Goal: Task Accomplishment & Management: Complete application form

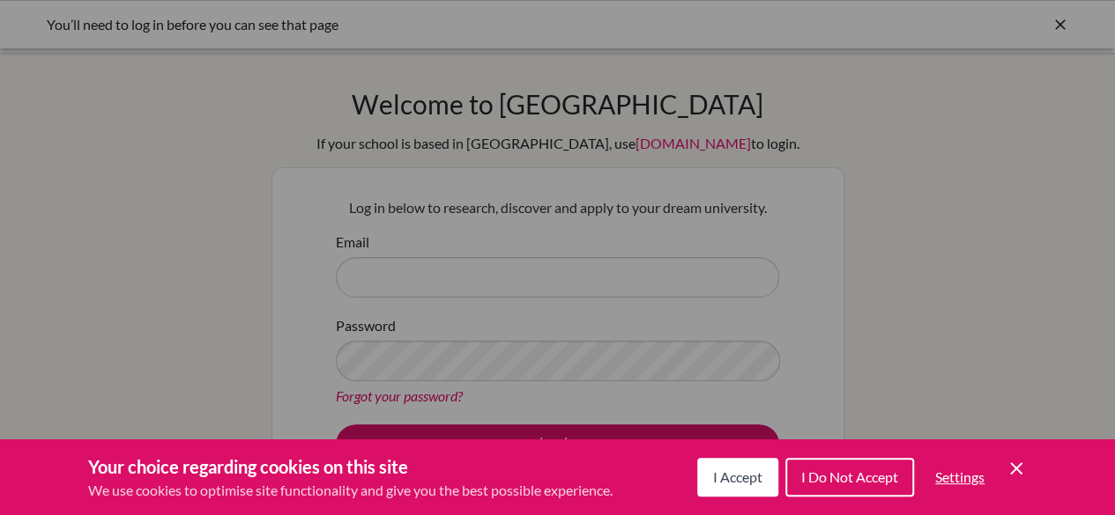
click at [724, 486] on button "I Accept" at bounding box center [737, 477] width 81 height 39
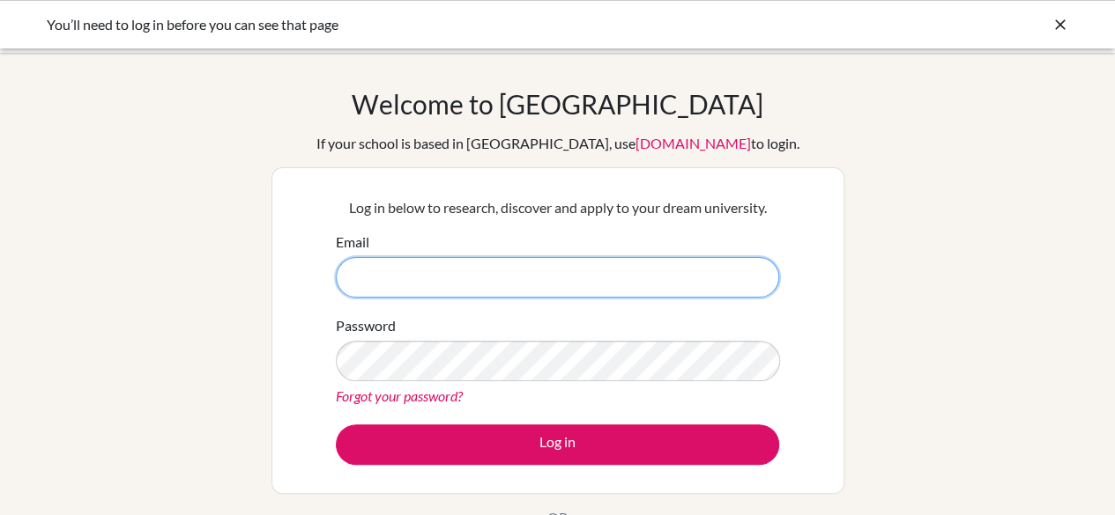
click at [571, 263] on input "Email" at bounding box center [557, 277] width 443 height 41
type input "[EMAIL_ADDRESS][DOMAIN_NAME]"
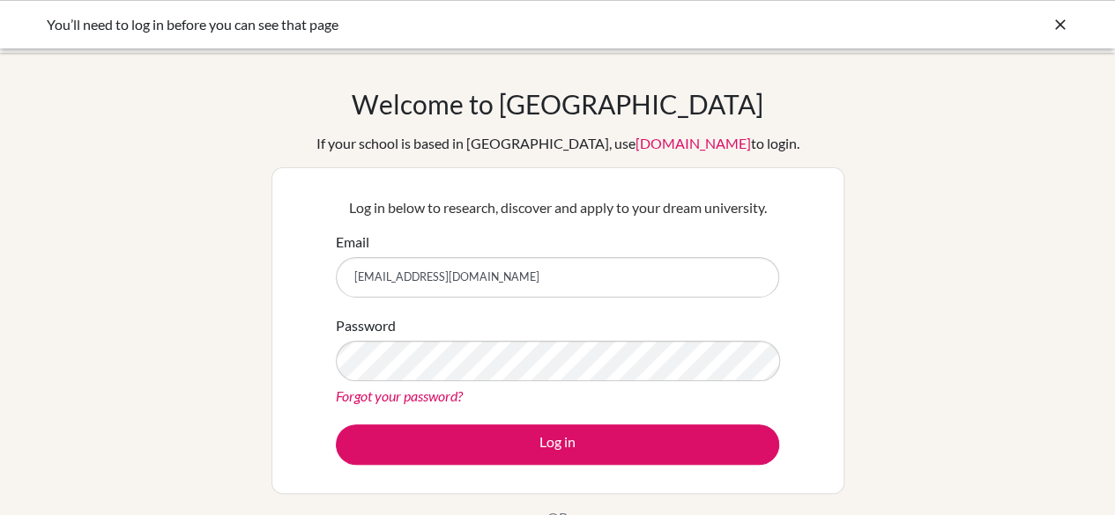
click at [458, 394] on link "Forgot your password?" at bounding box center [399, 396] width 127 height 17
click at [418, 324] on div "Password Forgot your password?" at bounding box center [557, 361] width 443 height 92
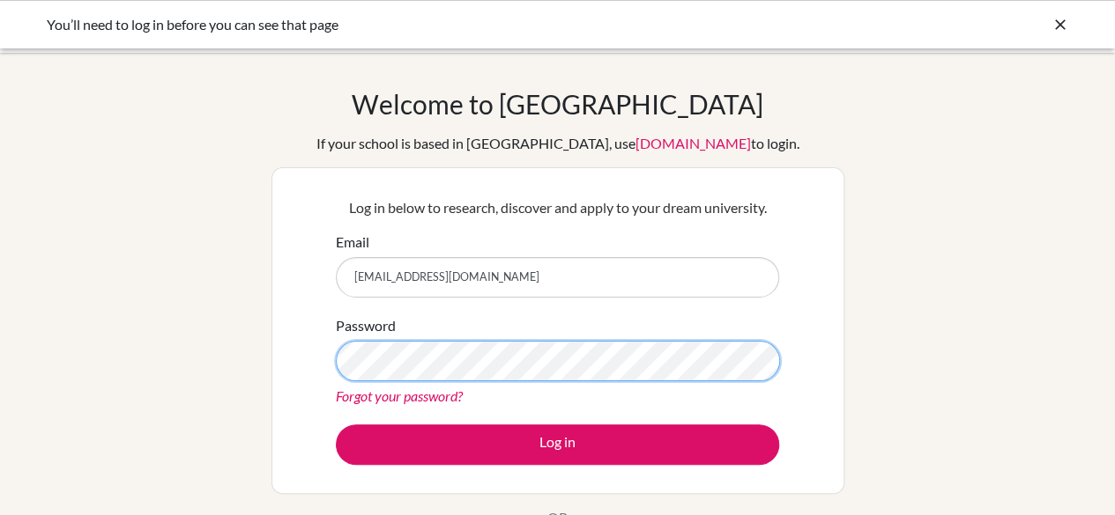
click at [336, 425] on button "Log in" at bounding box center [557, 445] width 443 height 41
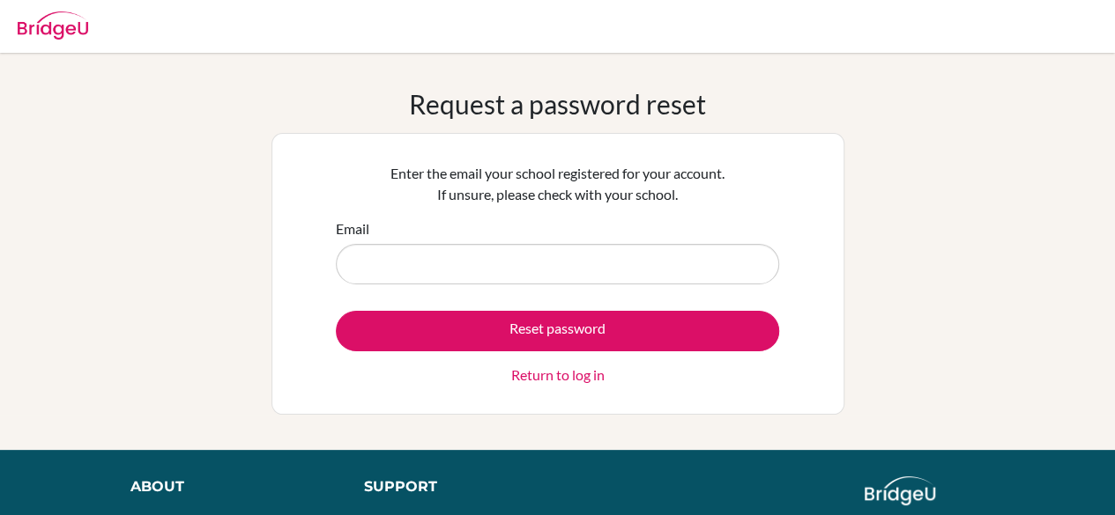
click at [451, 285] on form "Email Reset password Return to log in" at bounding box center [557, 302] width 443 height 167
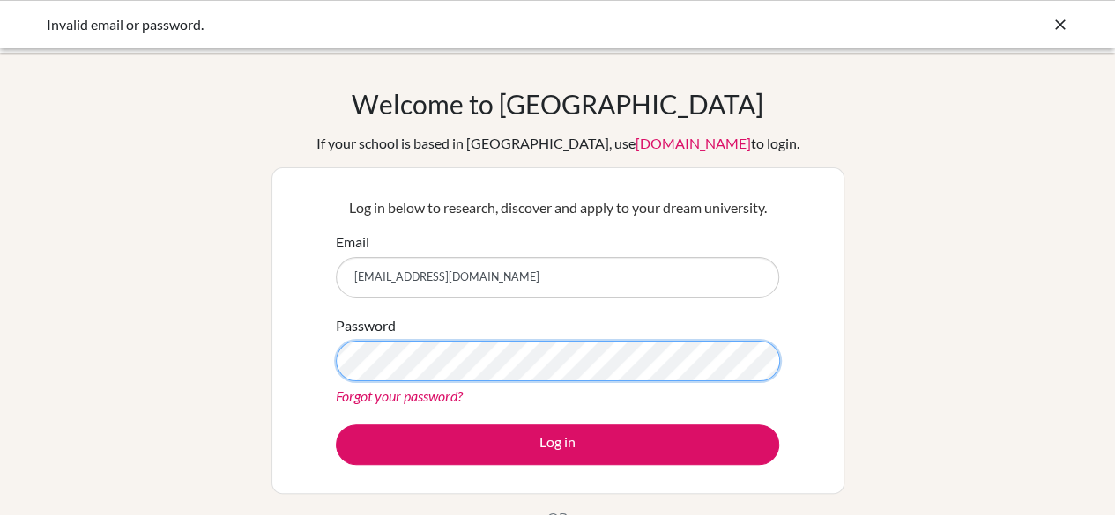
click at [336, 425] on button "Log in" at bounding box center [557, 445] width 443 height 41
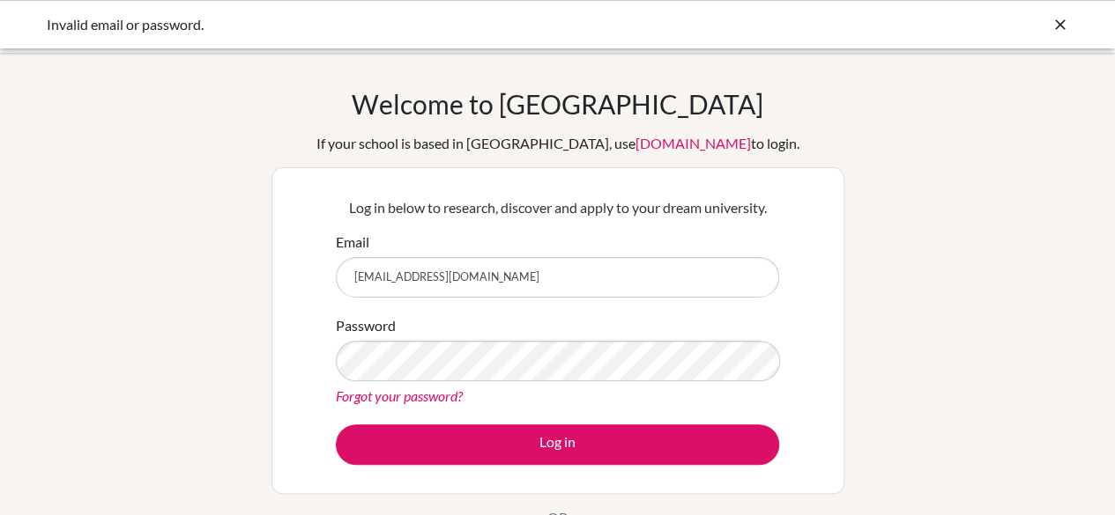
click at [428, 402] on link "Forgot your password?" at bounding box center [399, 396] width 127 height 17
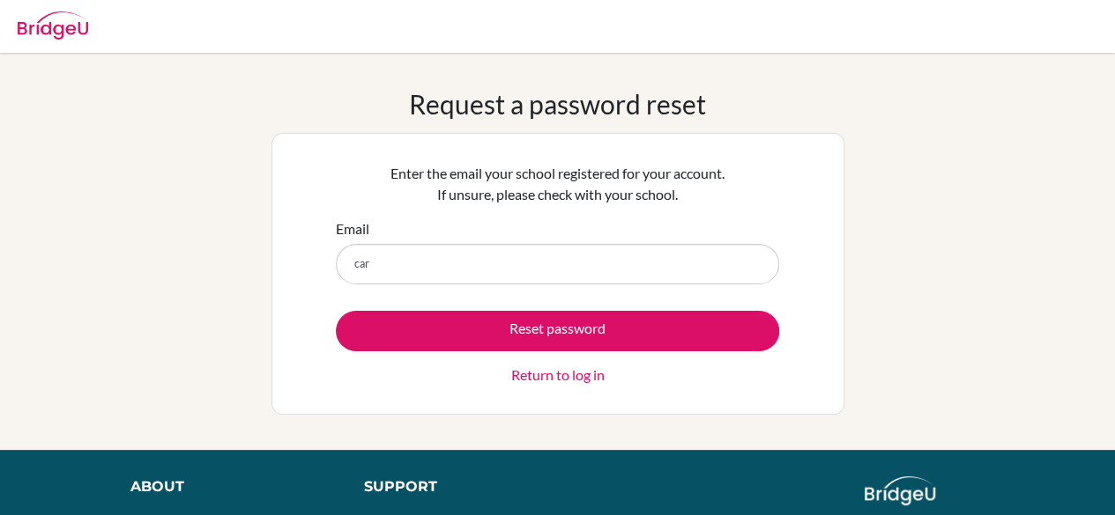
type input "[EMAIL_ADDRESS][DOMAIN_NAME]"
click at [469, 339] on button "Reset password" at bounding box center [557, 331] width 443 height 41
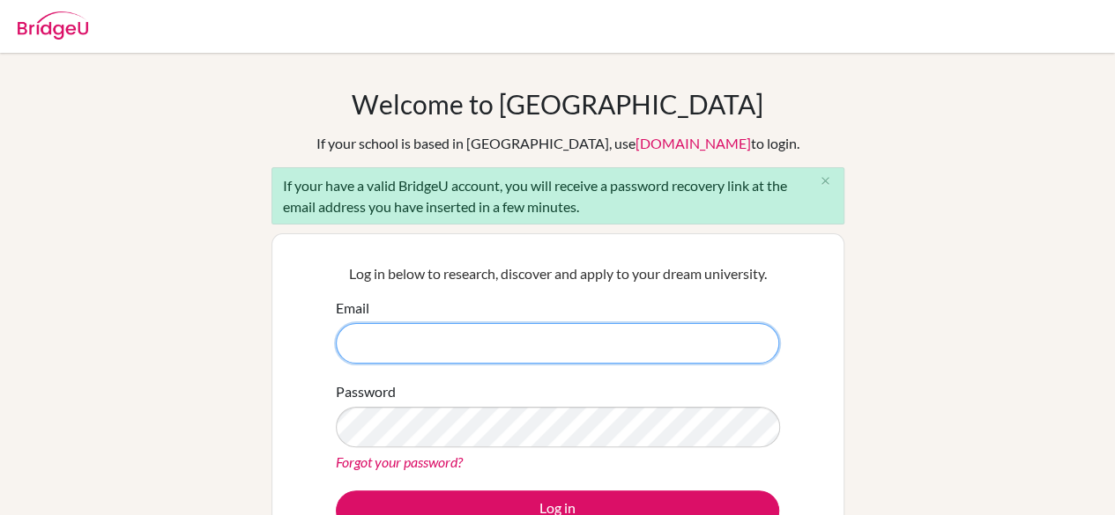
click at [393, 341] on input "Email" at bounding box center [557, 343] width 443 height 41
click at [430, 335] on input "Email" at bounding box center [557, 343] width 443 height 41
type input "Carolinej@rwadubai.com"
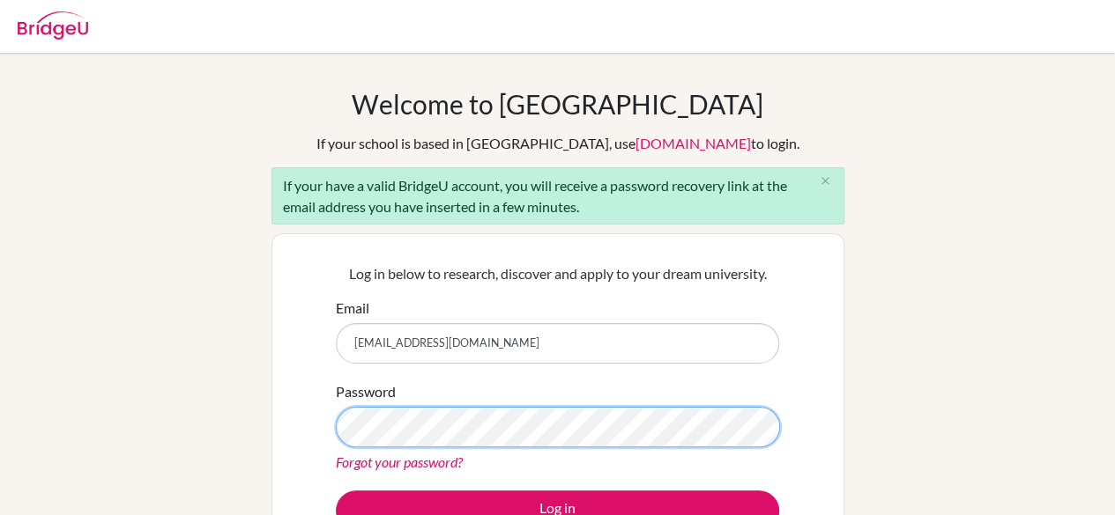
click at [336, 491] on button "Log in" at bounding box center [557, 511] width 443 height 41
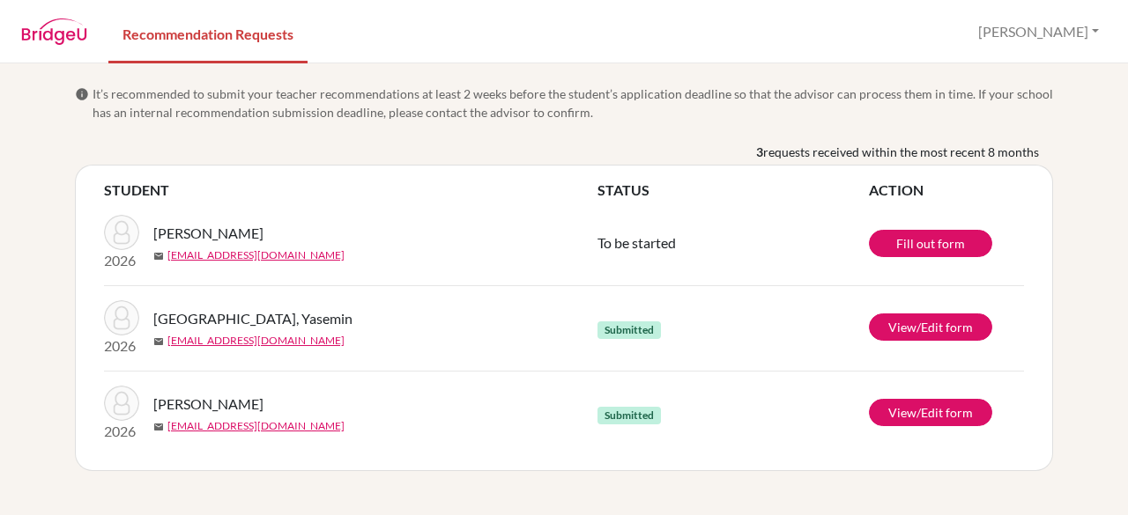
drag, startPoint x: 1126, startPoint y: 201, endPoint x: 1127, endPoint y: 233, distance: 31.7
click at [1127, 233] on div "info It’s recommended to submit your teacher recommendations at least 2 weeks b…" at bounding box center [564, 289] width 1128 height 452
click at [909, 234] on link "Fill out form" at bounding box center [930, 243] width 123 height 27
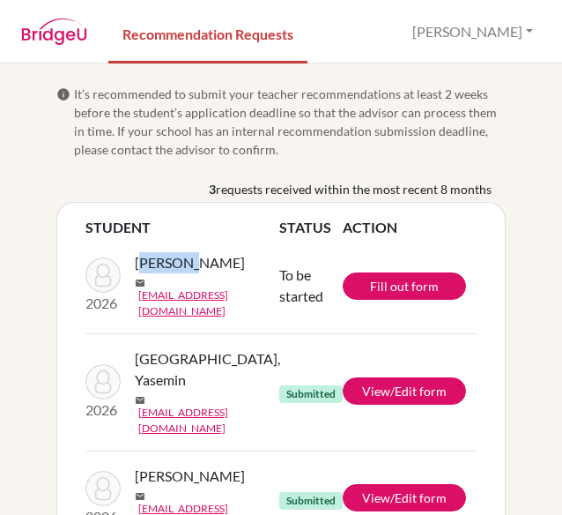
drag, startPoint x: 189, startPoint y: 270, endPoint x: 134, endPoint y: 269, distance: 54.7
click at [135, 269] on span "[PERSON_NAME]" at bounding box center [190, 262] width 110 height 21
copy span "amdulay"
